Goal: Information Seeking & Learning: Check status

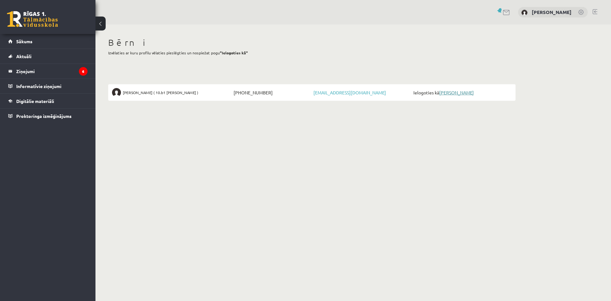
click at [457, 92] on link "[PERSON_NAME]" at bounding box center [456, 93] width 35 height 6
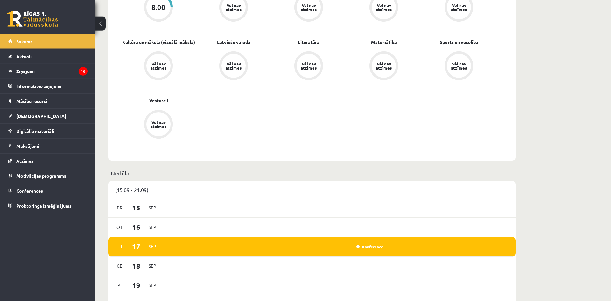
scroll to position [227, 0]
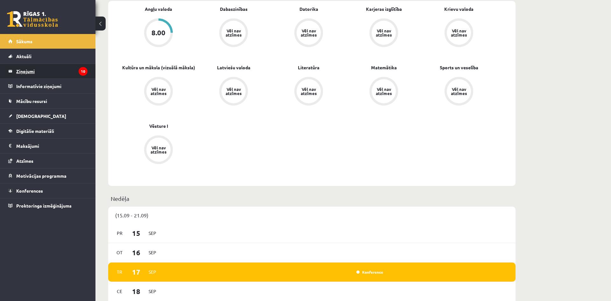
click at [43, 73] on legend "Ziņojumi 10" at bounding box center [51, 71] width 71 height 15
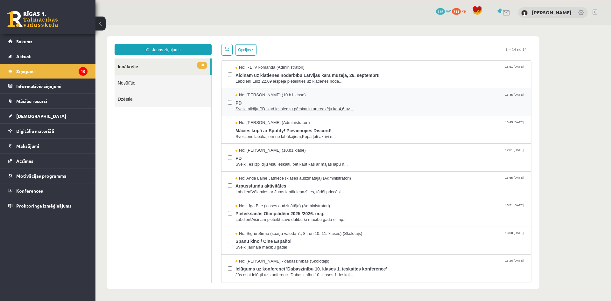
click at [278, 108] on span "Sveiki pildiju PD, kad iesniedzu pārskatiju un redzēju ka 4,6 uz..." at bounding box center [380, 109] width 289 height 6
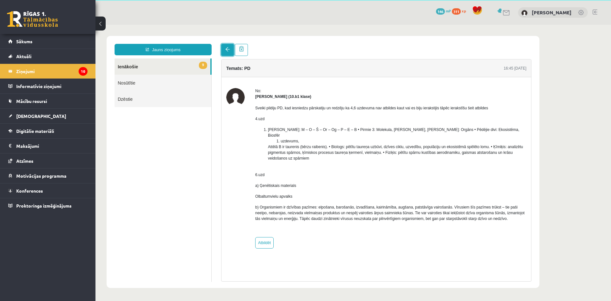
click at [225, 47] on link at bounding box center [227, 50] width 13 height 12
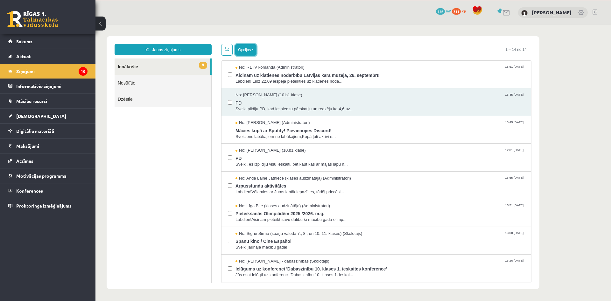
click at [250, 53] on button "Opcijas" at bounding box center [245, 49] width 21 height 11
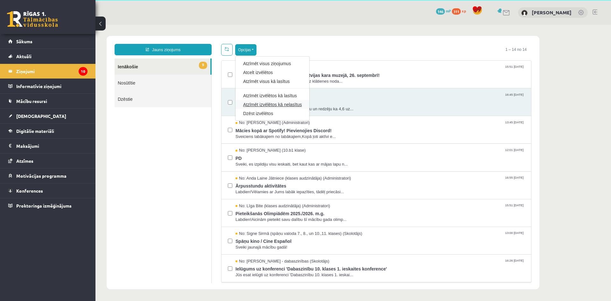
click at [265, 104] on link "Atzīmēt izvēlētos kā nelasītus" at bounding box center [272, 105] width 59 height 6
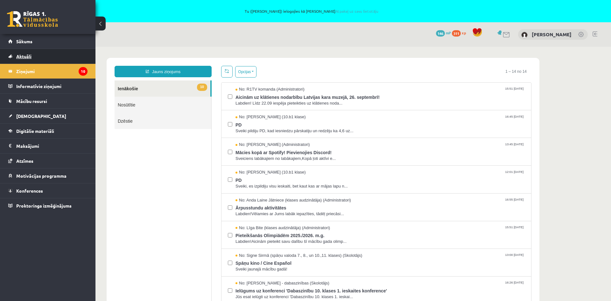
click at [28, 56] on span "Aktuāli" at bounding box center [23, 56] width 15 height 6
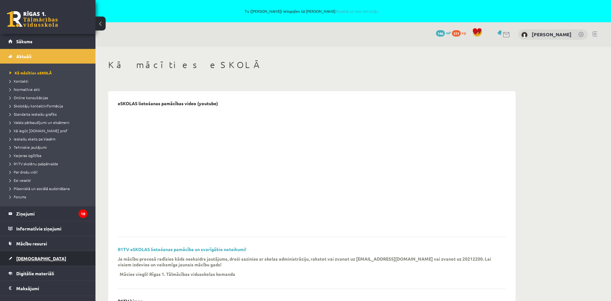
click at [31, 257] on span "[DEMOGRAPHIC_DATA]" at bounding box center [41, 259] width 50 height 6
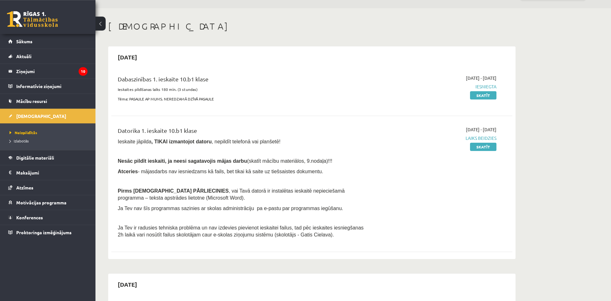
scroll to position [32, 0]
